Goal: Task Accomplishment & Management: Complete application form

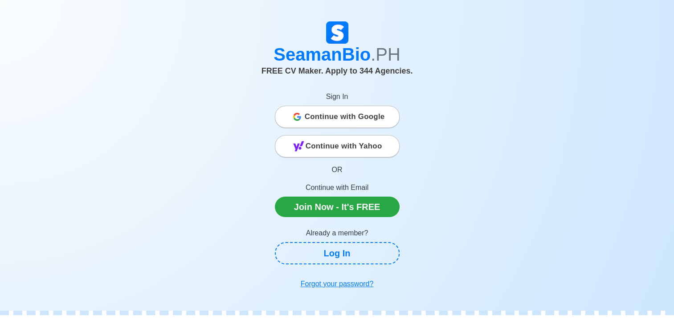
click at [352, 121] on span "Continue with Google" at bounding box center [345, 117] width 80 height 18
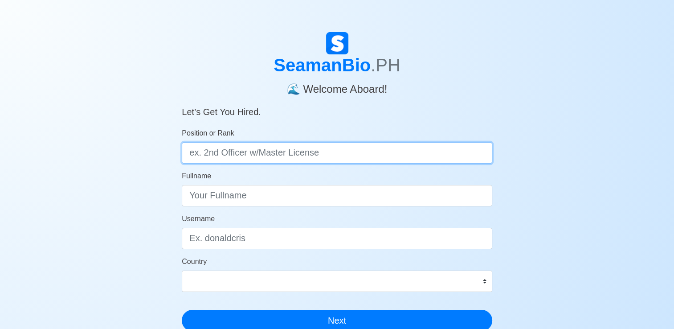
click at [377, 148] on input "Position or Rank" at bounding box center [337, 152] width 310 height 21
type input "Master"
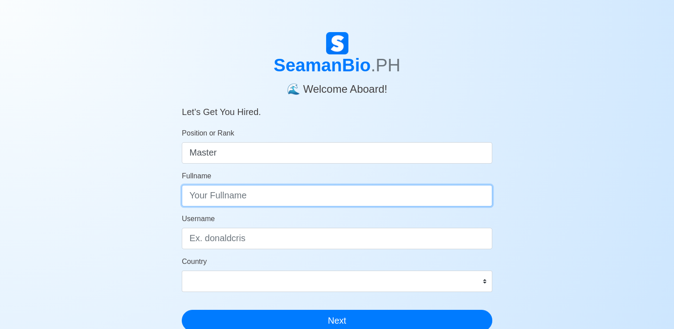
click at [279, 199] on input "Fullname" at bounding box center [337, 195] width 310 height 21
type input "Jimmy Calingan"
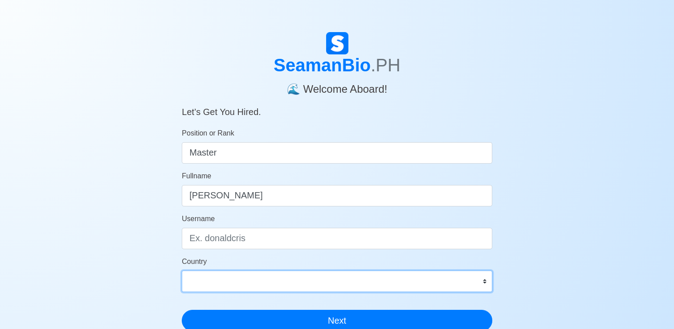
click at [419, 286] on select "Afghanistan Åland Islands Albania Algeria American Samoa Andorra Angola Anguill…" at bounding box center [337, 280] width 310 height 21
select select "PH"
click at [182, 270] on select "Afghanistan Åland Islands Albania Algeria American Samoa Andorra Angola Anguill…" at bounding box center [337, 280] width 310 height 21
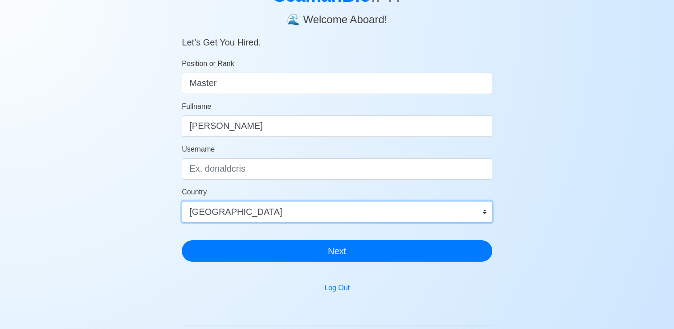
scroll to position [89, 0]
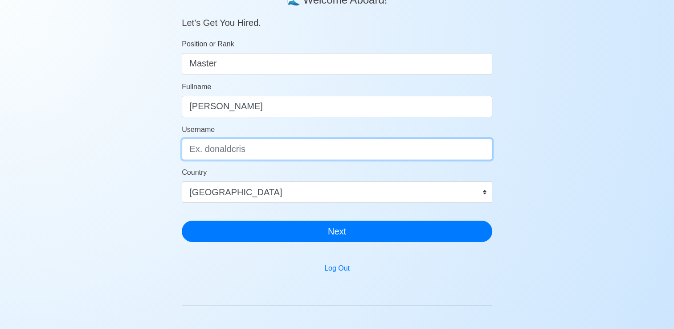
click at [303, 152] on input "Username" at bounding box center [337, 148] width 310 height 21
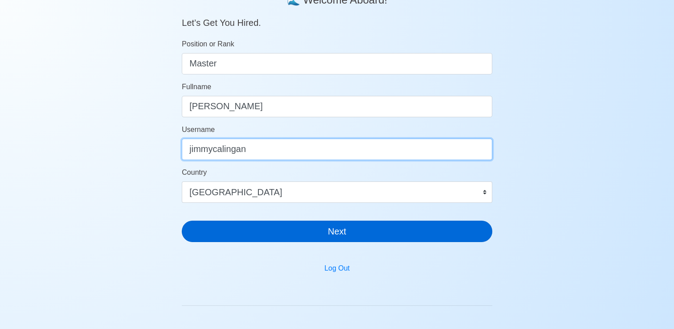
type input "jimmycalingan"
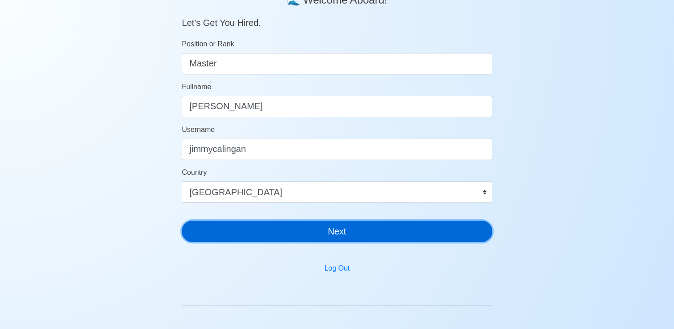
click at [358, 238] on button "Next" at bounding box center [337, 230] width 310 height 21
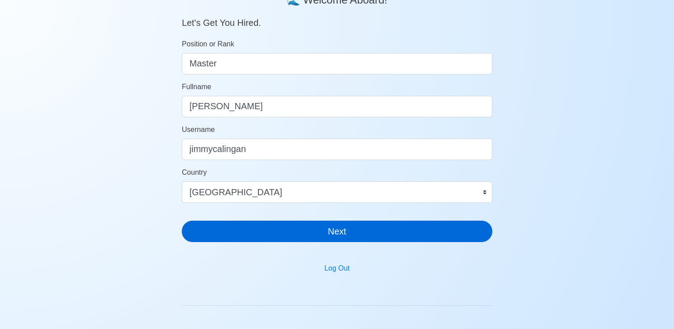
scroll to position [11, 0]
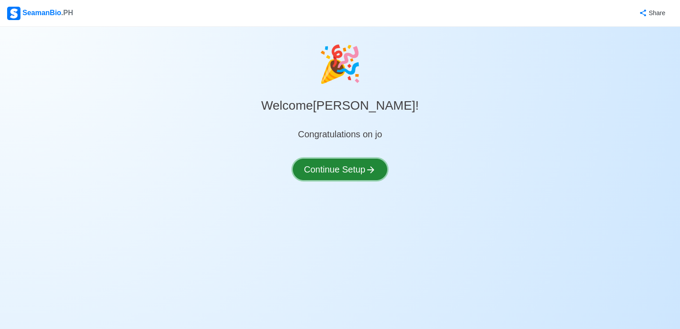
click at [354, 173] on button "Continue Setup" at bounding box center [340, 169] width 94 height 21
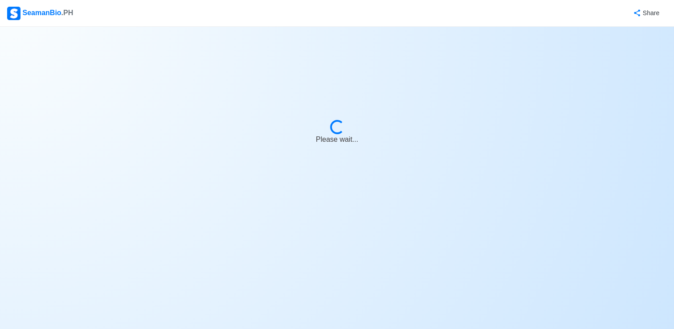
select select "Visible for Hiring"
select select "PH"
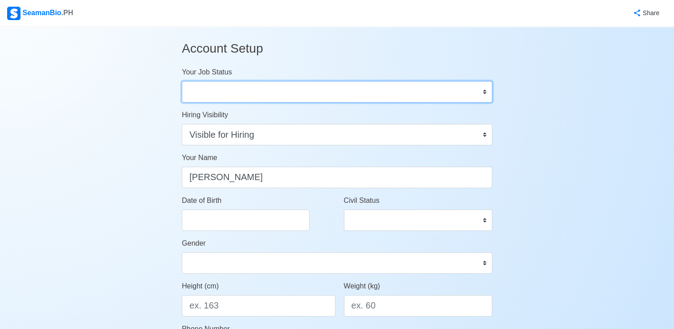
click at [453, 92] on select "Onboard Actively Looking for Job Not Looking for Job" at bounding box center [337, 91] width 310 height 21
click at [468, 85] on select "Onboard Actively Looking for Job Not Looking for Job" at bounding box center [337, 91] width 310 height 21
select select "Actively Looking for Job"
click at [182, 81] on select "Onboard Actively Looking for Job Not Looking for Job" at bounding box center [337, 91] width 310 height 21
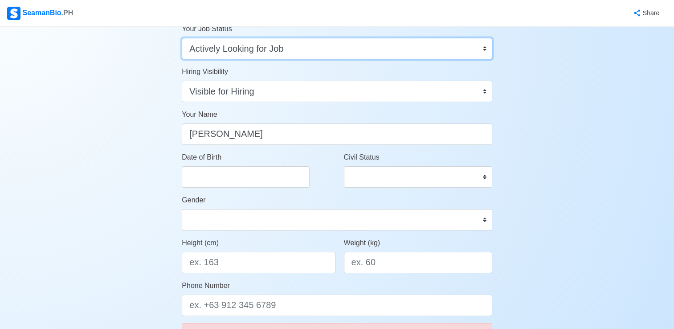
scroll to position [45, 0]
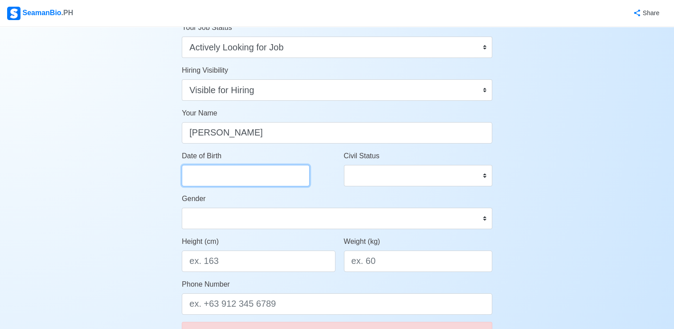
select select "****"
select select "******"
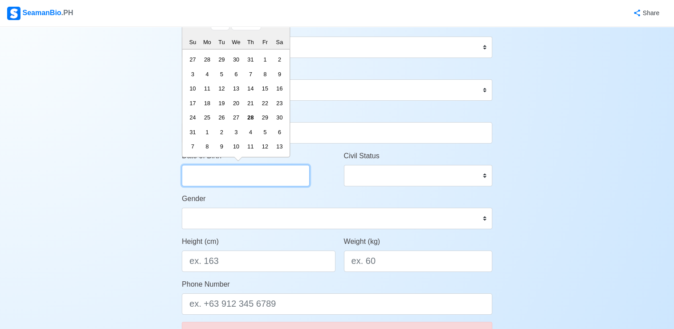
click at [271, 177] on input "Date of Birth" at bounding box center [246, 175] width 128 height 21
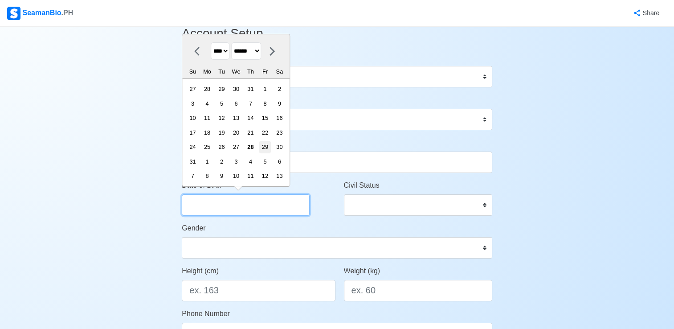
scroll to position [0, 0]
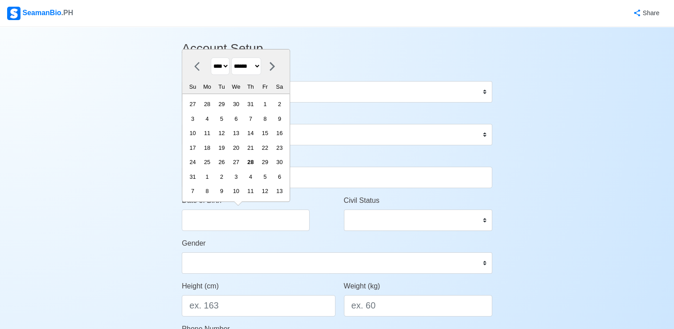
click at [228, 67] on select "**** **** **** **** **** **** **** **** **** **** **** **** **** **** **** ****…" at bounding box center [220, 65] width 19 height 17
select select "****"
click at [211, 58] on select "**** **** **** **** **** **** **** **** **** **** **** **** **** **** **** ****…" at bounding box center [220, 65] width 19 height 17
click at [261, 66] on select "******* ******** ***** ***** *** **** **** ****** ********* ******* ******** **…" at bounding box center [246, 65] width 30 height 17
select select "*******"
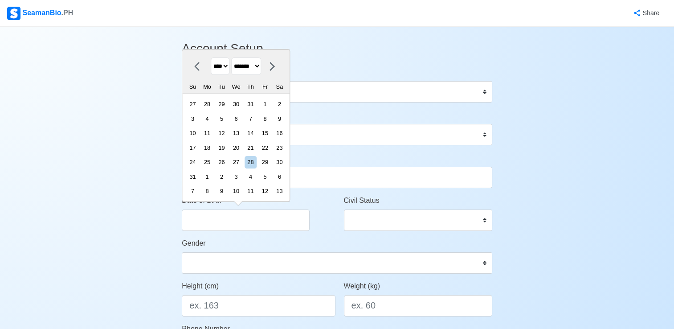
click at [235, 73] on select "******* ******** ***** ***** *** **** **** ****** ********* ******* ******** **…" at bounding box center [246, 65] width 30 height 17
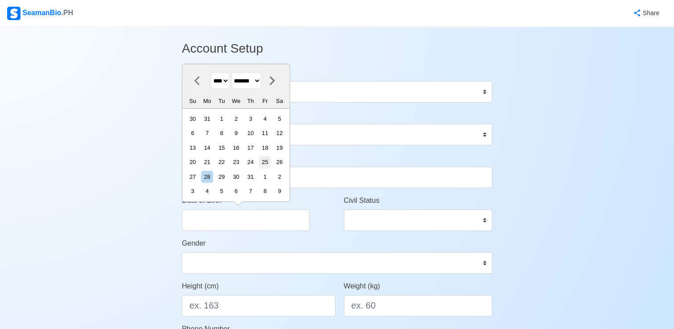
click at [271, 163] on div "25" at bounding box center [265, 162] width 12 height 12
type input "01/25/1980"
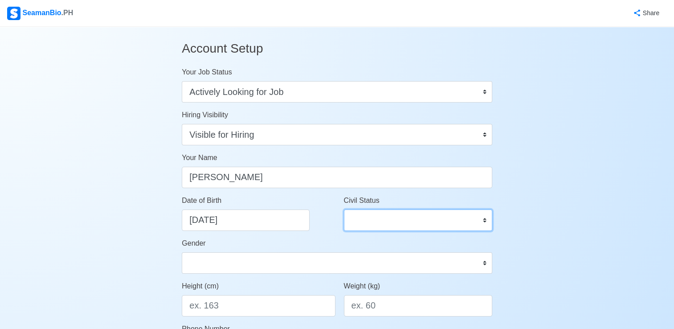
click at [446, 224] on select "Single Married Widowed Separated" at bounding box center [418, 219] width 148 height 21
select select "Married"
click at [344, 209] on select "Single Married Widowed Separated" at bounding box center [418, 219] width 148 height 21
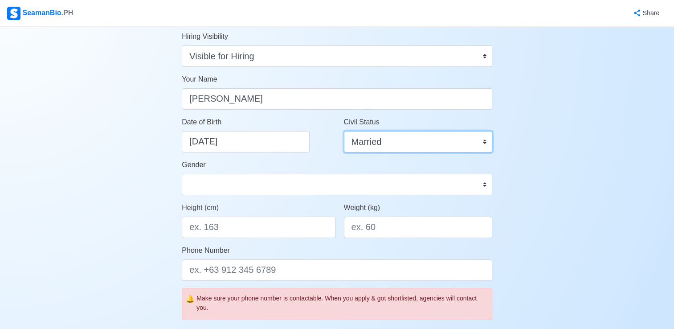
scroll to position [89, 0]
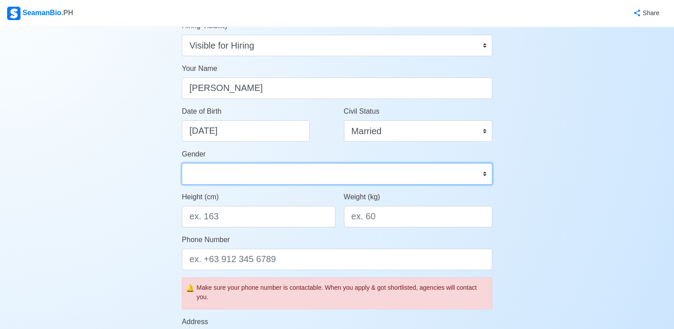
click at [389, 176] on select "Male Female" at bounding box center [337, 173] width 310 height 21
select select "Male"
click at [182, 163] on select "Male Female" at bounding box center [337, 173] width 310 height 21
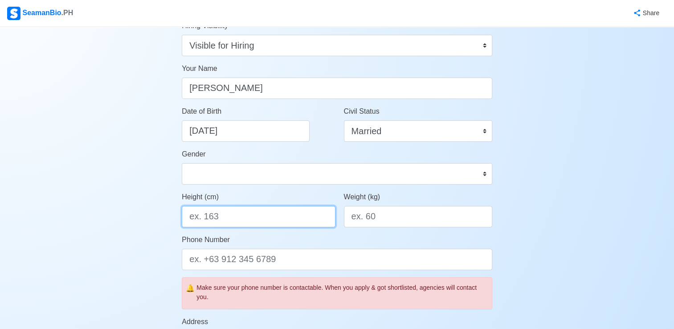
click at [305, 214] on input "Height (cm)" at bounding box center [258, 216] width 153 height 21
type input "172"
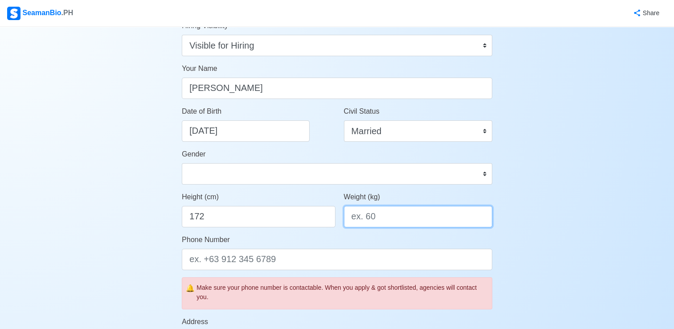
click at [402, 220] on input "Weight (kg)" at bounding box center [418, 216] width 148 height 21
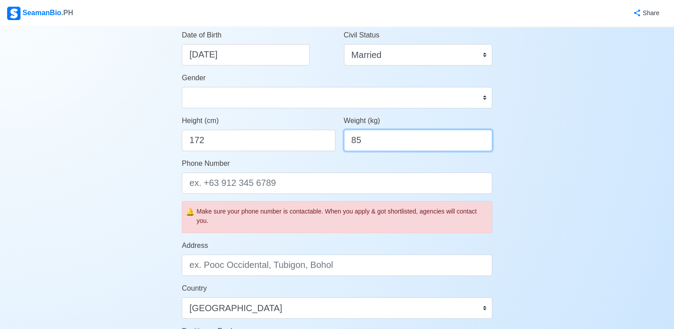
scroll to position [178, 0]
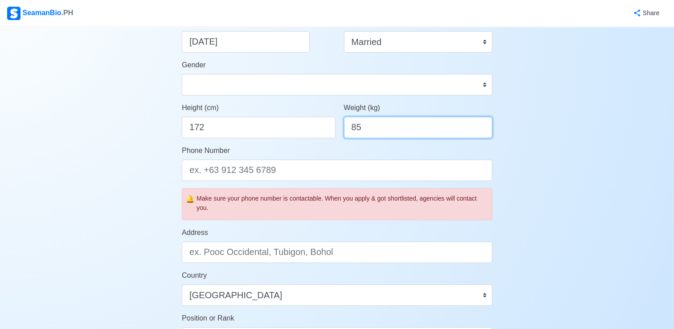
type input "85"
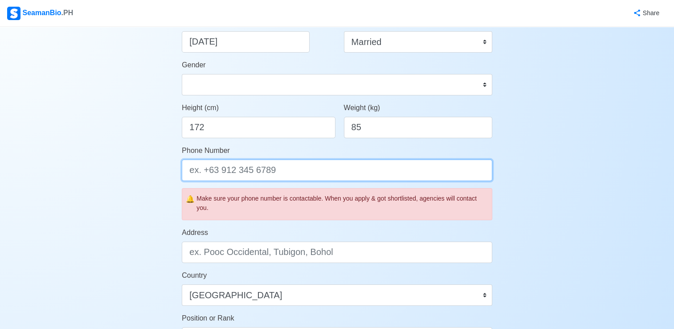
click at [330, 175] on input "Phone Number" at bounding box center [337, 169] width 310 height 21
type input "+63 9216271018"
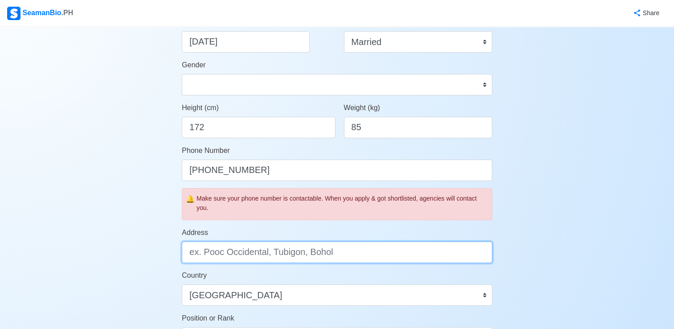
click at [370, 255] on input "Address" at bounding box center [337, 251] width 310 height 21
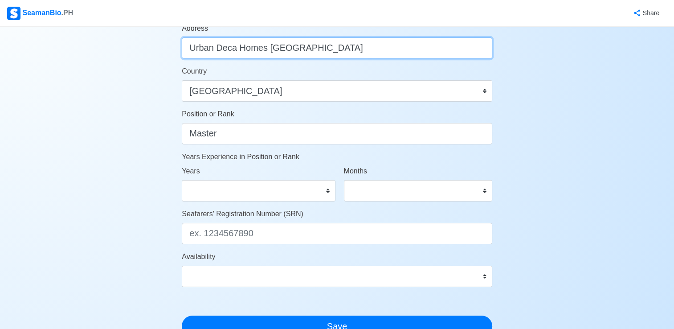
scroll to position [409, 0]
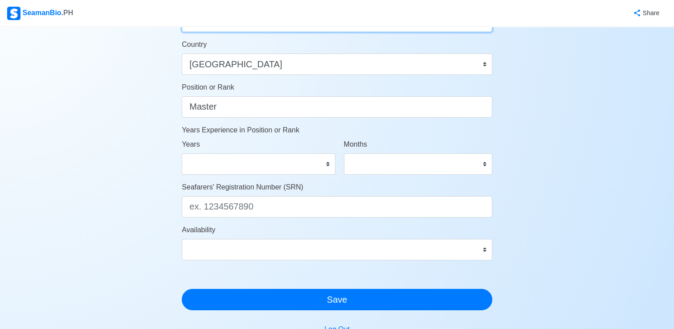
type input "Urban Deca Homes Manila"
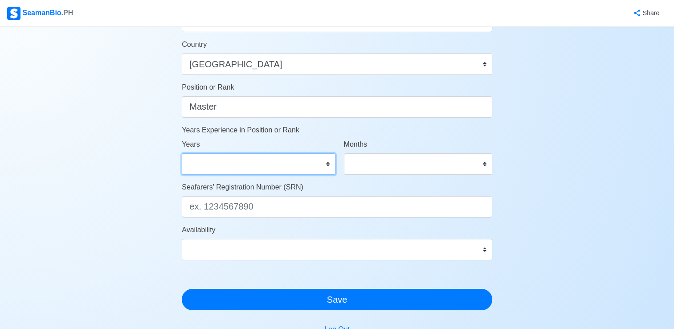
click at [266, 163] on select "0 1 2 3 4 5 6 7 8 9 10 11 12 13 14 15 16 17 18 19 20 21 22 23 24 25 26 27 28 29…" at bounding box center [258, 163] width 153 height 21
select select "1"
click at [182, 153] on select "0 1 2 3 4 5 6 7 8 9 10 11 12 13 14 15 16 17 18 19 20 21 22 23 24 25 26 27 28 29…" at bounding box center [258, 163] width 153 height 21
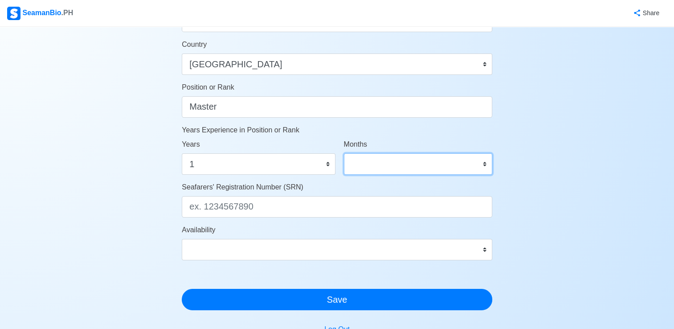
click at [413, 166] on select "0 1 2 3 4 5 6 7 8 9 10 11" at bounding box center [418, 163] width 148 height 21
select select "1"
click at [344, 153] on select "0 1 2 3 4 5 6 7 8 9 10 11" at bounding box center [418, 163] width 148 height 21
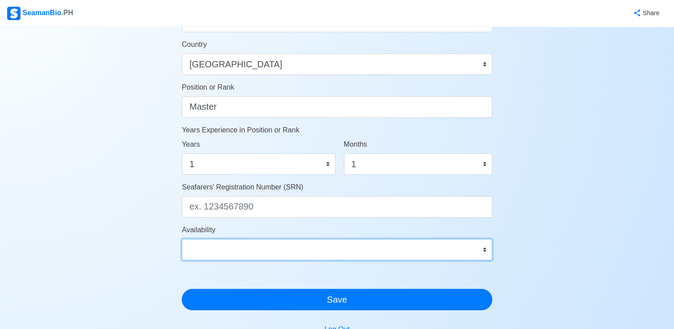
click at [465, 254] on select "Immediate Sep 2025 Oct 2025 Nov 2025 Dec 2025 Jan 2026 Feb 2026 Mar 2026 Apr 20…" at bounding box center [337, 249] width 310 height 21
select select "4102416000000"
click at [182, 239] on select "Immediate Sep 2025 Oct 2025 Nov 2025 Dec 2025 Jan 2026 Feb 2026 Mar 2026 Apr 20…" at bounding box center [337, 249] width 310 height 21
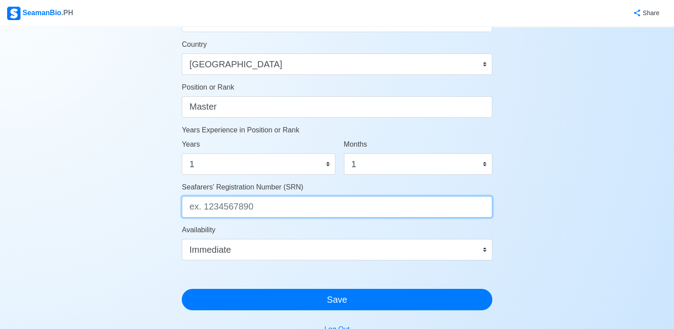
click at [291, 211] on input "Seafarers' Registration Number (SRN)" at bounding box center [337, 206] width 310 height 21
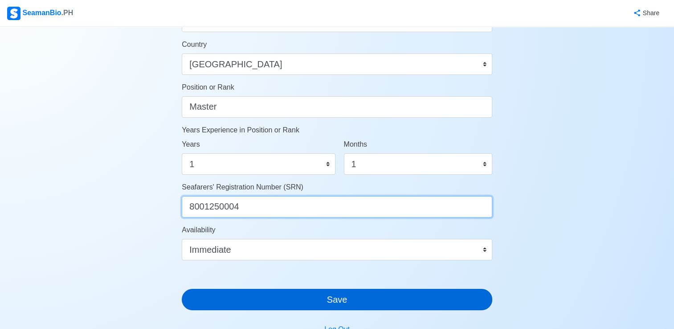
type input "8001250004"
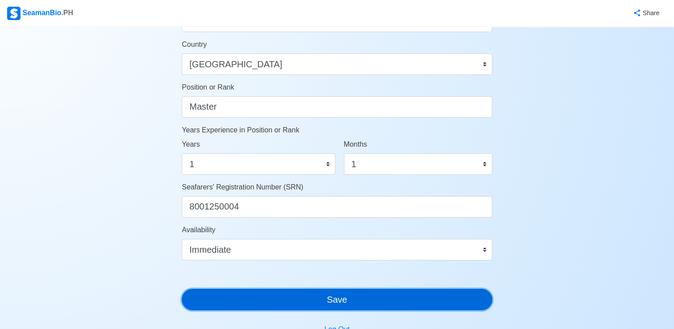
click at [419, 300] on button "Save" at bounding box center [337, 299] width 310 height 21
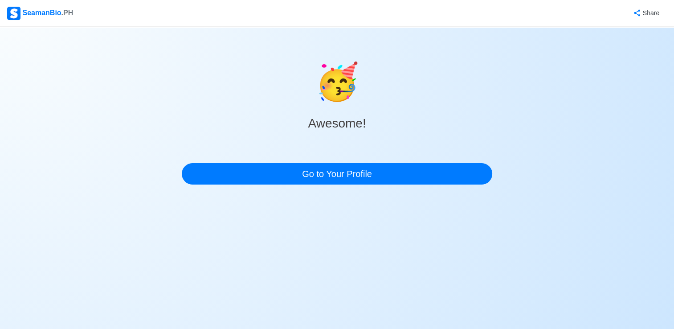
scroll to position [0, 0]
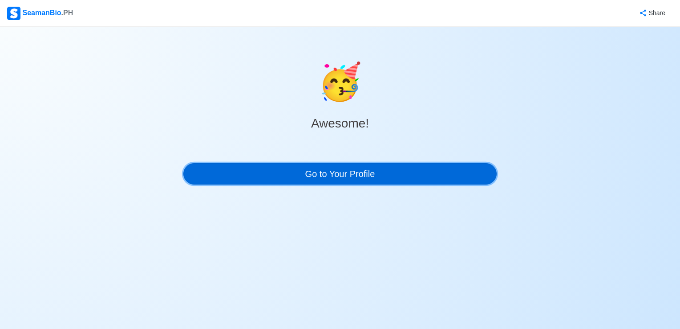
click at [360, 174] on link "Go to Your Profile" at bounding box center [339, 173] width 313 height 21
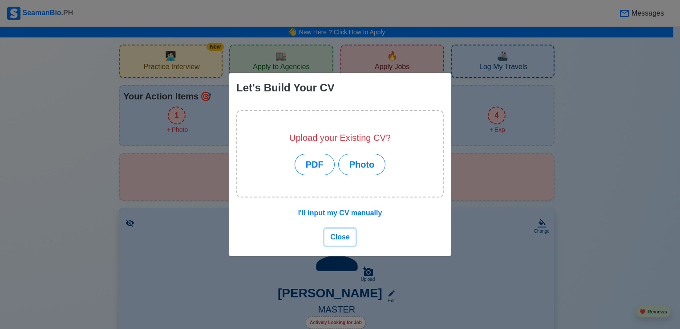
click at [347, 237] on span "Close" at bounding box center [340, 237] width 20 height 8
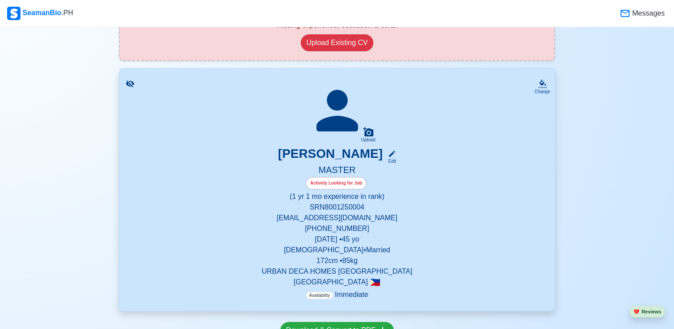
scroll to position [178, 0]
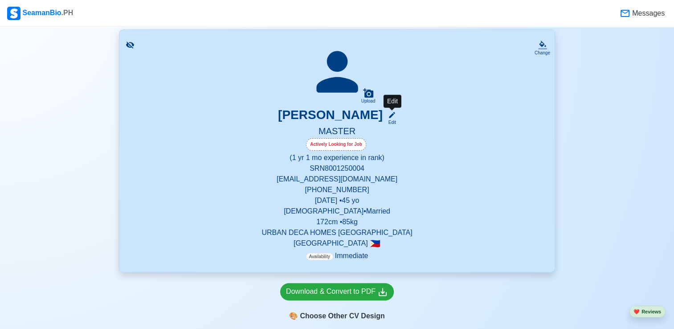
click at [392, 119] on div "Edit" at bounding box center [390, 122] width 12 height 7
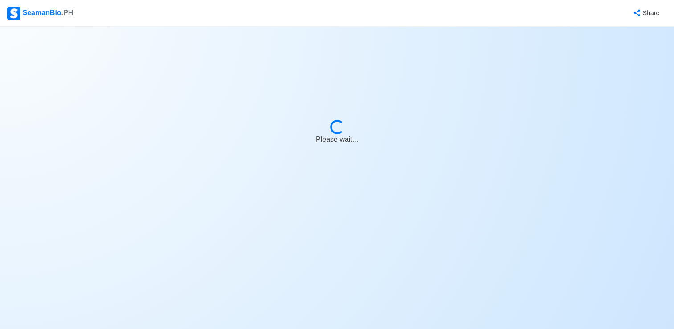
select select "Actively Looking for Job"
select select "Visible for Hiring"
select select "Married"
select select "Male"
select select "PH"
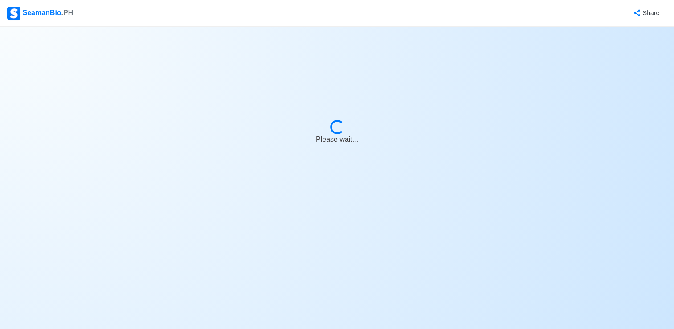
select select "1"
select select "4102416000000"
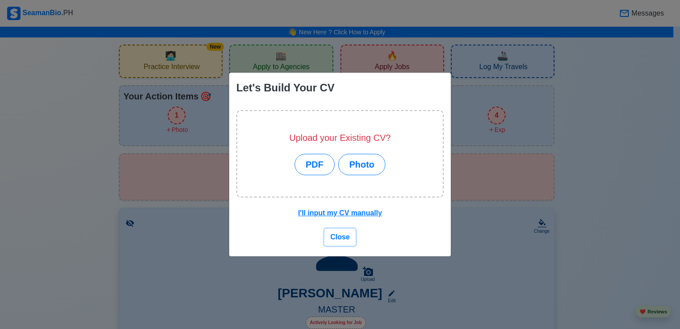
click at [340, 240] on span "Close" at bounding box center [340, 237] width 20 height 8
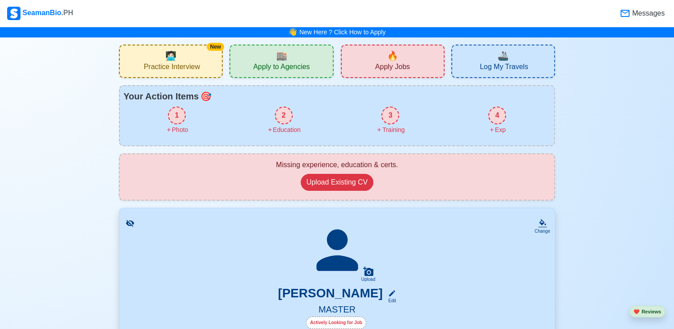
click at [187, 60] on div "New 🧑🏻‍💻 Practice Interview" at bounding box center [171, 61] width 104 height 33
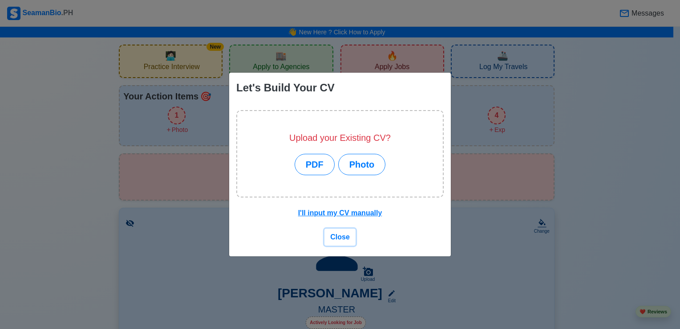
click at [347, 239] on span "Close" at bounding box center [340, 237] width 20 height 8
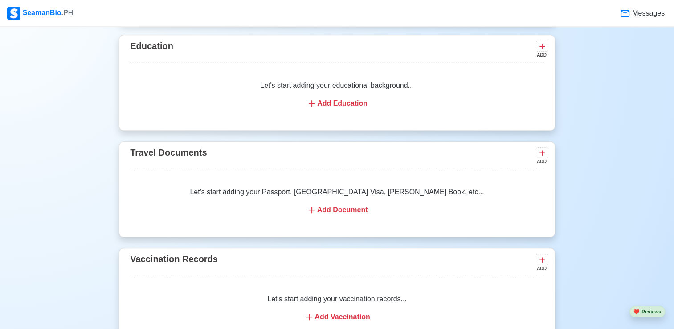
scroll to position [274, 0]
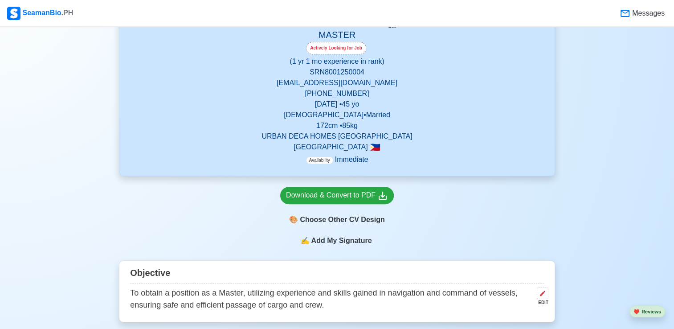
click at [16, 16] on img at bounding box center [13, 13] width 13 height 13
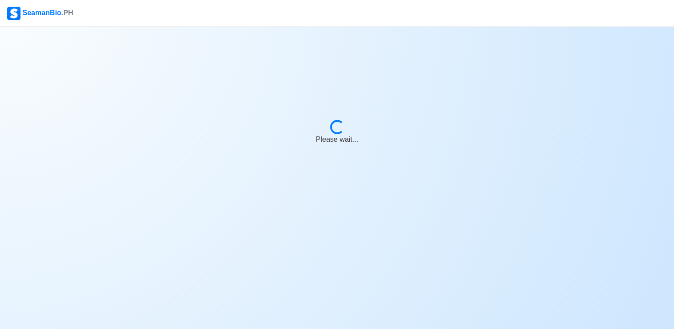
scroll to position [0, 0]
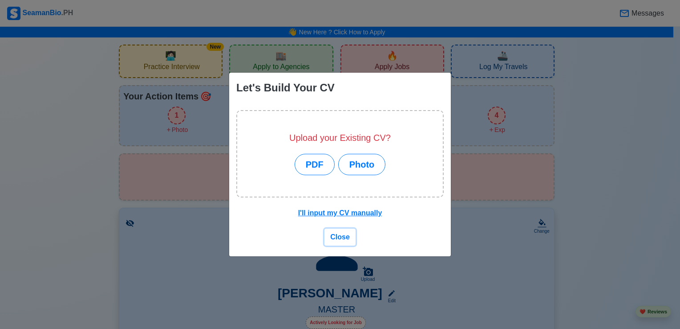
click at [344, 241] on button "Close" at bounding box center [340, 236] width 31 height 17
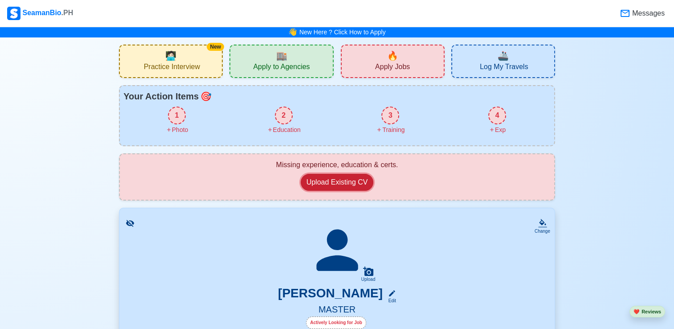
click at [350, 179] on button "Upload Existing CV" at bounding box center [337, 182] width 73 height 17
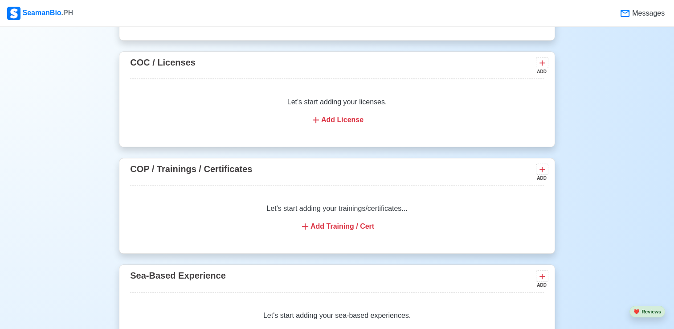
scroll to position [980, 0]
